Goal: Find specific page/section: Find specific page/section

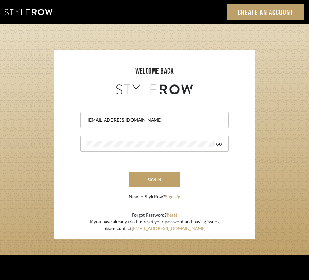
type input "[EMAIL_ADDRESS][DOMAIN_NAME]"
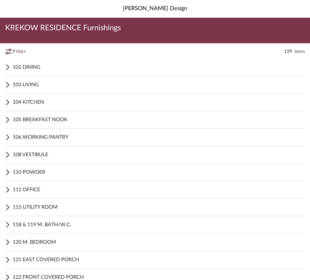
click at [37, 69] on span "102 DINING" at bounding box center [159, 67] width 292 height 8
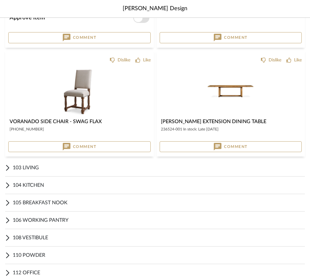
scroll to position [1019, 0]
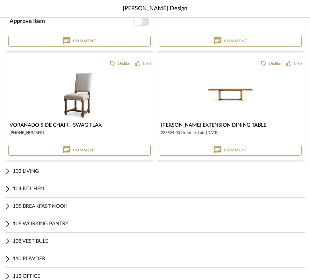
click at [36, 171] on span "103 LIVING" at bounding box center [159, 171] width 292 height 8
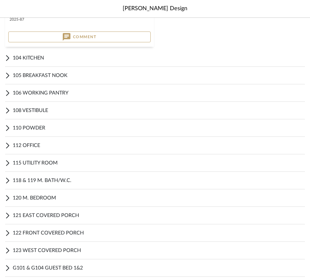
scroll to position [2273, 0]
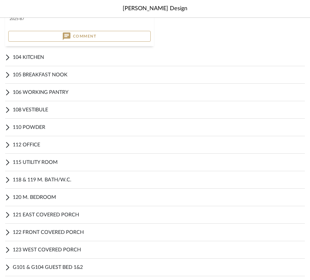
click at [26, 56] on span "104 KITCHEN" at bounding box center [159, 57] width 292 height 8
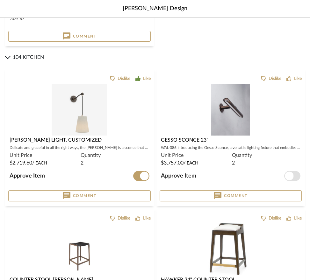
click at [84, 141] on img at bounding box center [79, 167] width 55 height 52
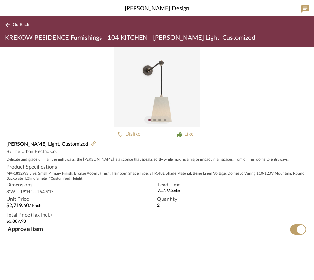
click at [155, 119] on div at bounding box center [154, 120] width 3 height 3
click at [160, 120] on div at bounding box center [160, 120] width 3 height 3
click at [17, 26] on span "Go Back" at bounding box center [21, 24] width 17 height 5
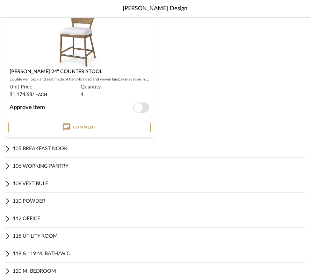
scroll to position [2840, 0]
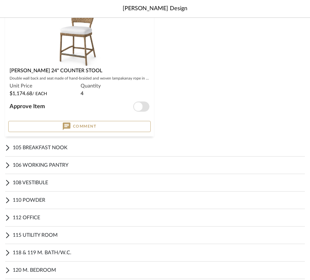
click at [68, 149] on span "105 BREAKFAST NOOK" at bounding box center [159, 148] width 292 height 8
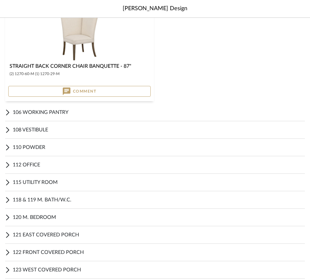
scroll to position [3533, 0]
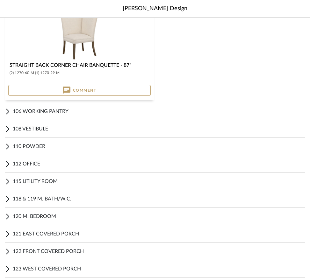
click at [10, 112] on icon at bounding box center [7, 112] width 5 height 8
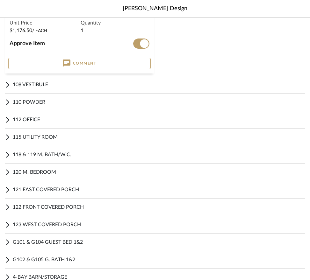
scroll to position [3720, 0]
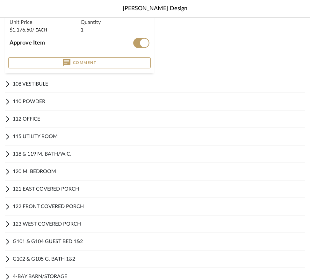
click at [37, 86] on span "108 VESTIBULE" at bounding box center [159, 84] width 292 height 8
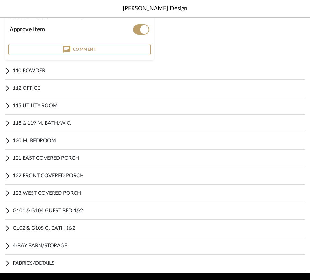
scroll to position [3894, 0]
click at [41, 210] on span "G101 & G104 GUEST BED 1&2" at bounding box center [159, 211] width 292 height 8
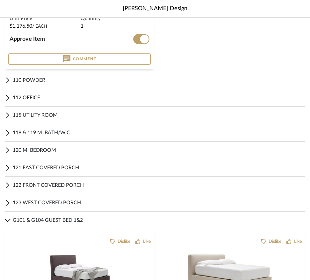
scroll to position [3880, 0]
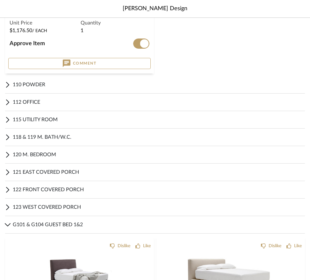
click at [37, 85] on span "110 POWDER" at bounding box center [159, 85] width 292 height 8
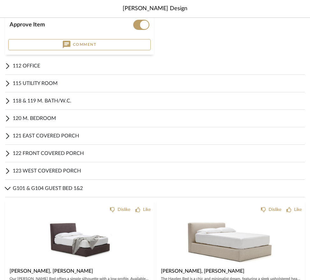
scroll to position [4059, 0]
click at [43, 82] on span "115 UTILITY ROOM" at bounding box center [159, 83] width 292 height 8
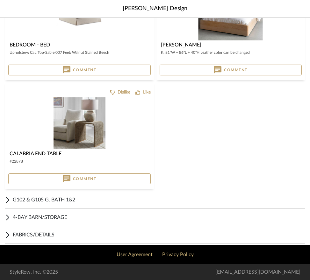
scroll to position [4924, 0]
click at [38, 215] on span "4-BAY BARN/STORAGE" at bounding box center [159, 218] width 292 height 8
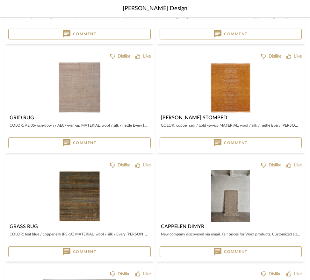
scroll to position [1730, 0]
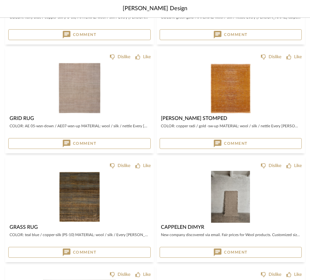
click at [233, 199] on img "0" at bounding box center [230, 197] width 39 height 52
